Goal: Find specific page/section: Find specific page/section

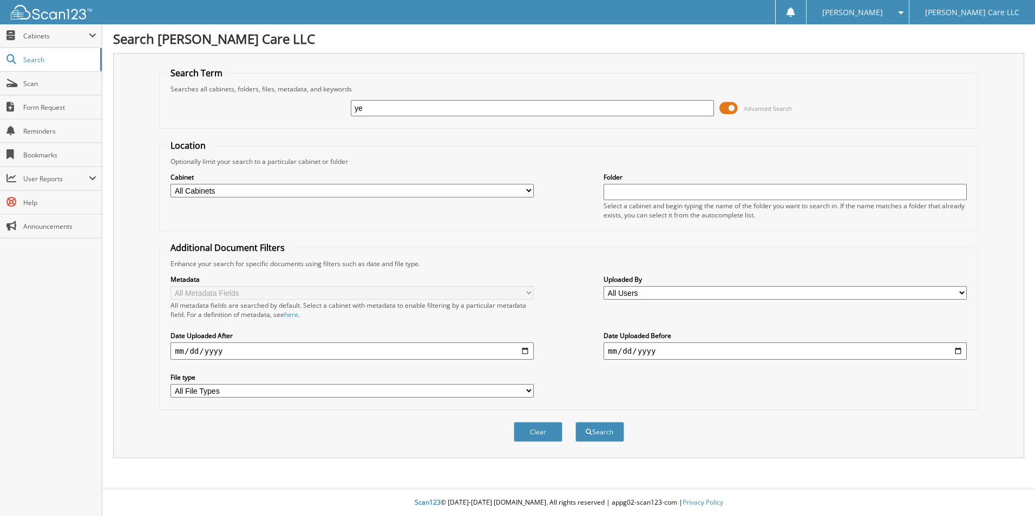
type input "ye"
click at [575, 422] on button "Search" at bounding box center [599, 432] width 49 height 20
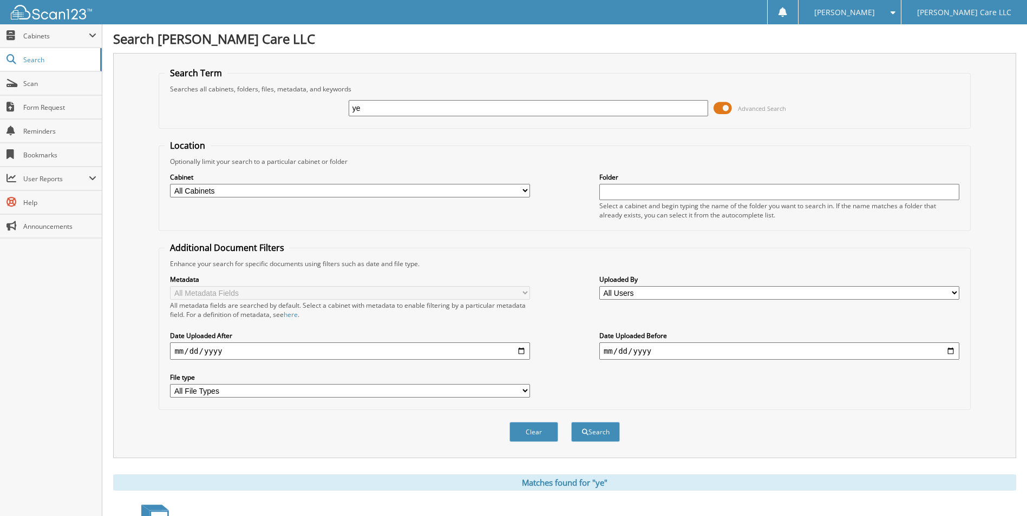
drag, startPoint x: 400, startPoint y: 110, endPoint x: 305, endPoint y: 98, distance: 95.5
click at [305, 98] on div "ye Advanced Search" at bounding box center [564, 108] width 799 height 29
type input "wu"
click at [571, 422] on button "Search" at bounding box center [595, 432] width 49 height 20
click at [41, 42] on span "Cabinets" at bounding box center [51, 35] width 102 height 23
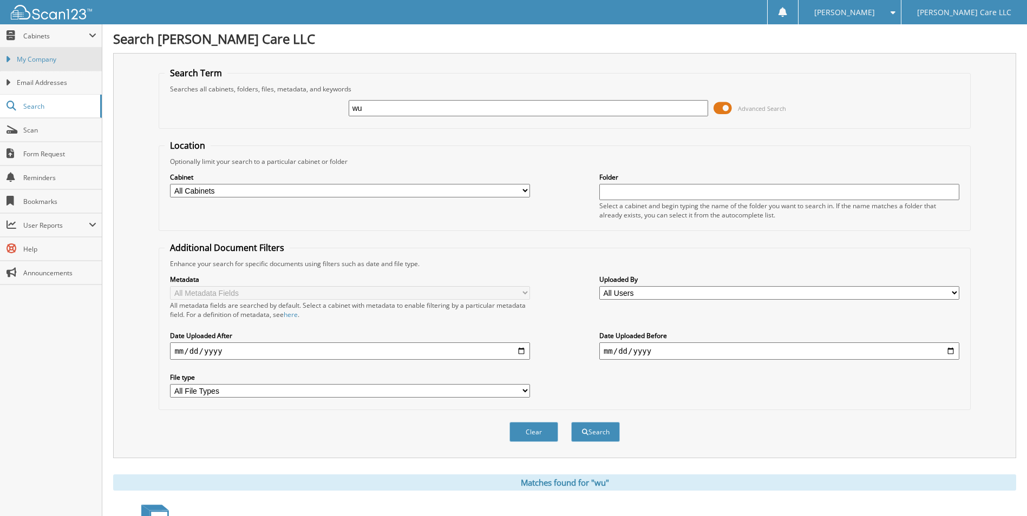
click at [38, 63] on span "My Company" at bounding box center [57, 60] width 80 height 10
